Goal: Transaction & Acquisition: Purchase product/service

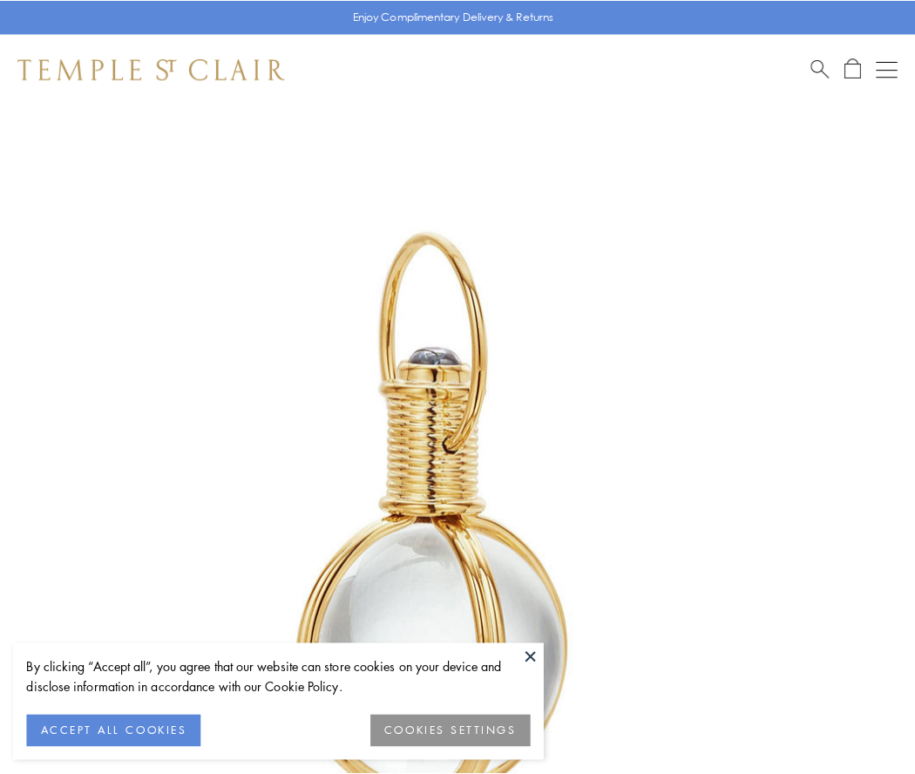
scroll to position [455, 0]
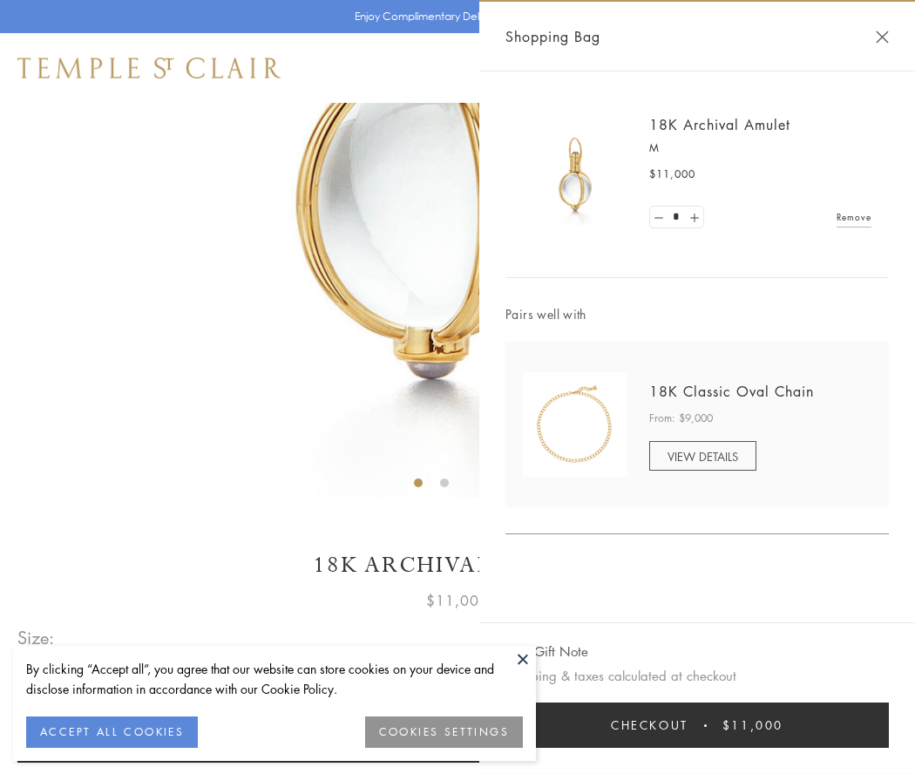
click at [697, 725] on button "Checkout $11,000" at bounding box center [696, 724] width 383 height 45
